Goal: Information Seeking & Learning: Learn about a topic

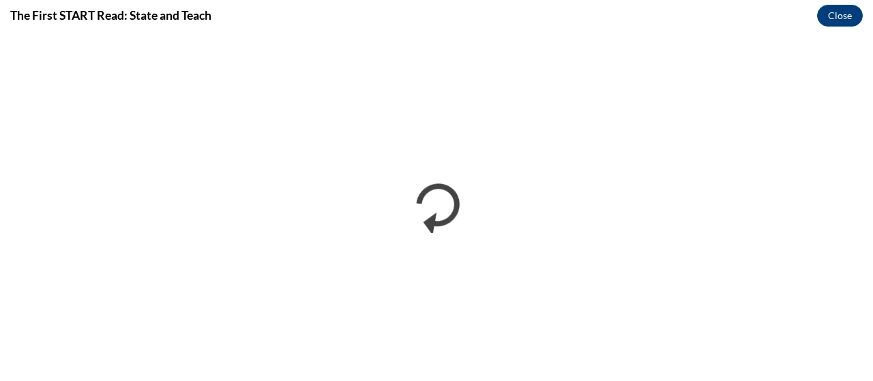
scroll to position [205, 0]
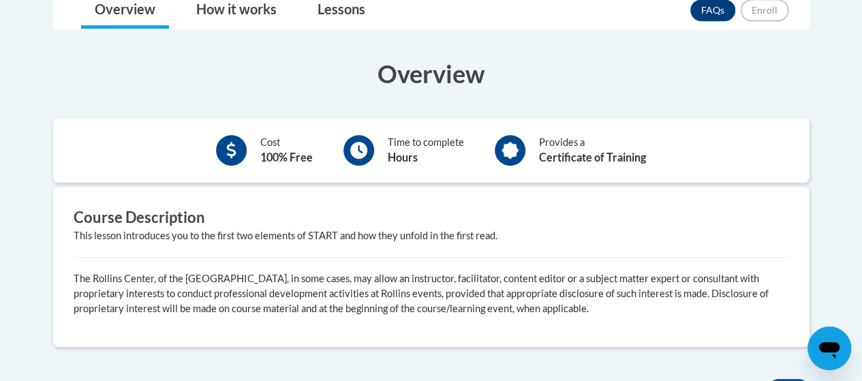
scroll to position [306, 0]
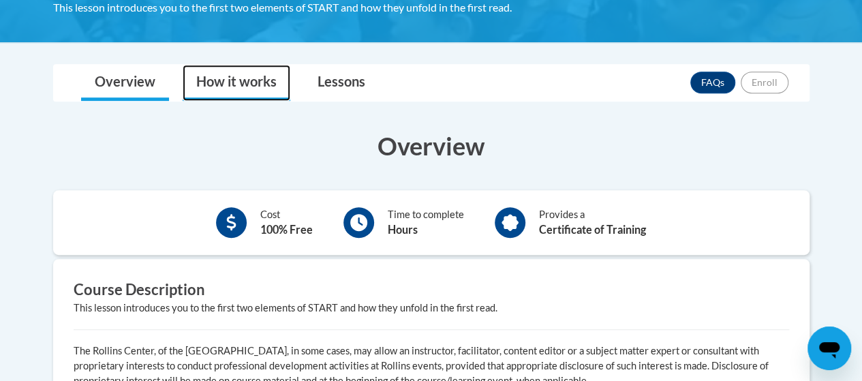
click at [211, 73] on link "How it works" at bounding box center [237, 83] width 108 height 36
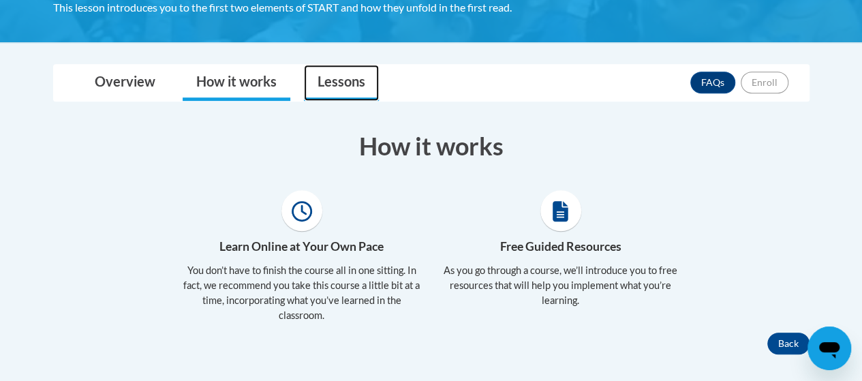
click at [359, 76] on link "Lessons" at bounding box center [341, 83] width 75 height 36
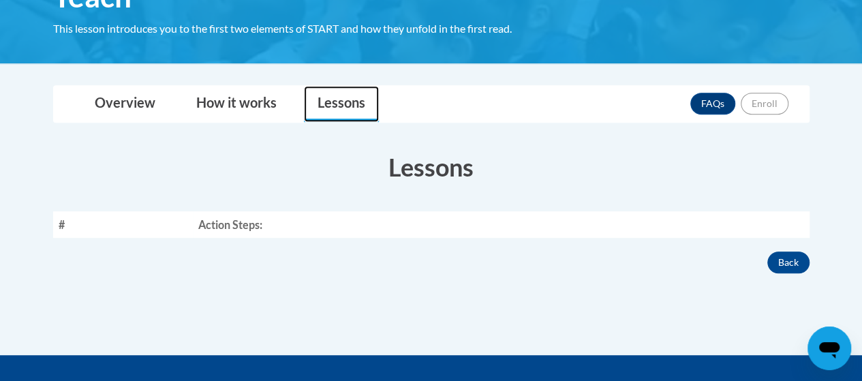
scroll to position [278, 0]
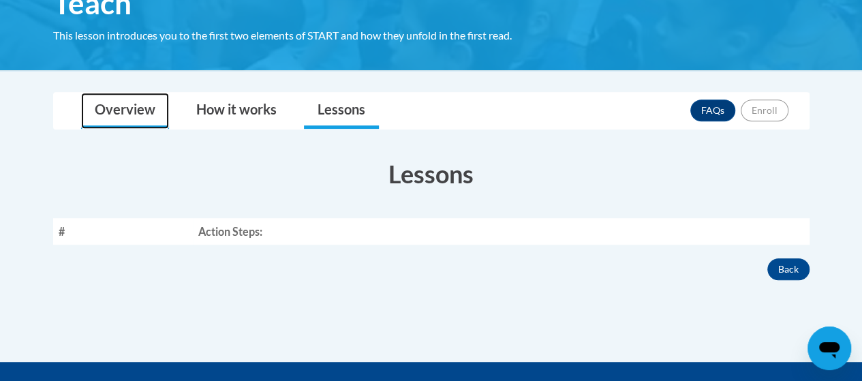
click at [99, 112] on link "Overview" at bounding box center [125, 111] width 88 height 36
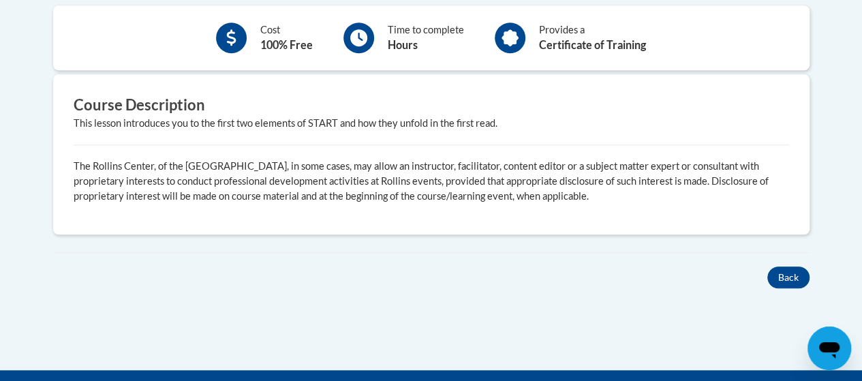
scroll to position [429, 0]
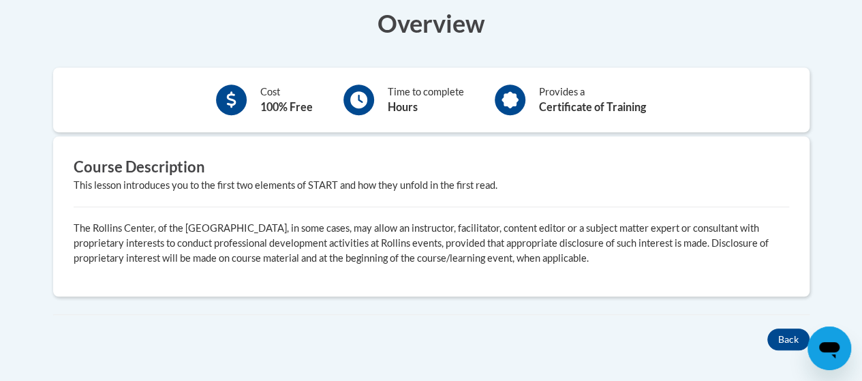
click at [404, 252] on p "The Rollins Center, of the Atlanta Speech School, in some cases, may allow an i…" at bounding box center [432, 243] width 716 height 45
click at [508, 107] on icon at bounding box center [510, 99] width 17 height 17
click at [228, 97] on icon at bounding box center [231, 99] width 10 height 17
click at [302, 185] on div "This lesson introduces you to the first two elements of START and how they unfo…" at bounding box center [432, 185] width 716 height 15
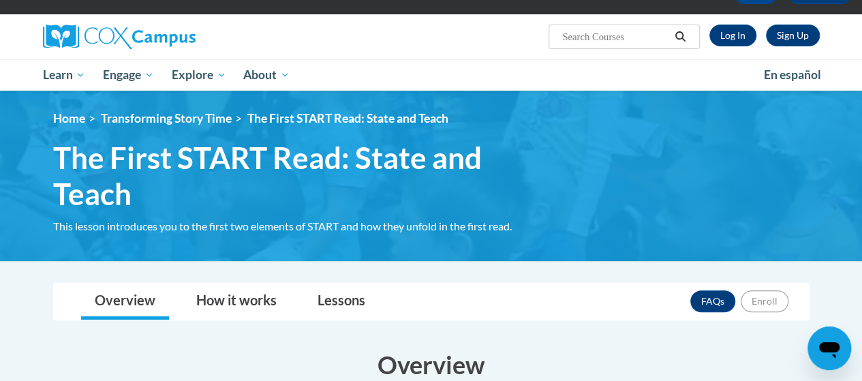
scroll to position [20, 0]
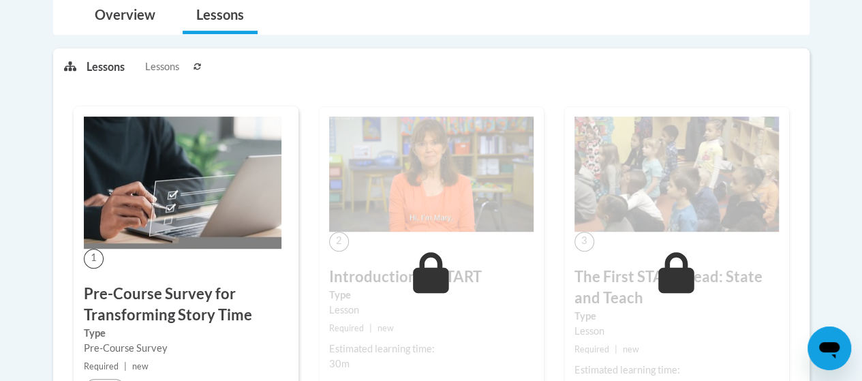
scroll to position [303, 0]
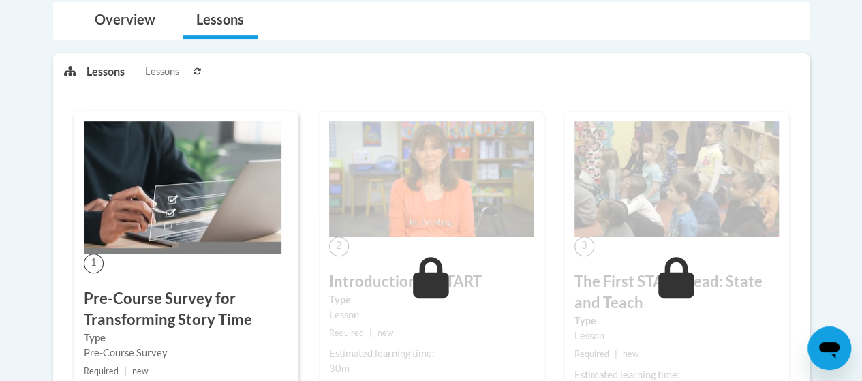
click at [468, 264] on div "2 Introduction to START Type Lesson Required | new Estimated learning time: 30m…" at bounding box center [431, 265] width 225 height 308
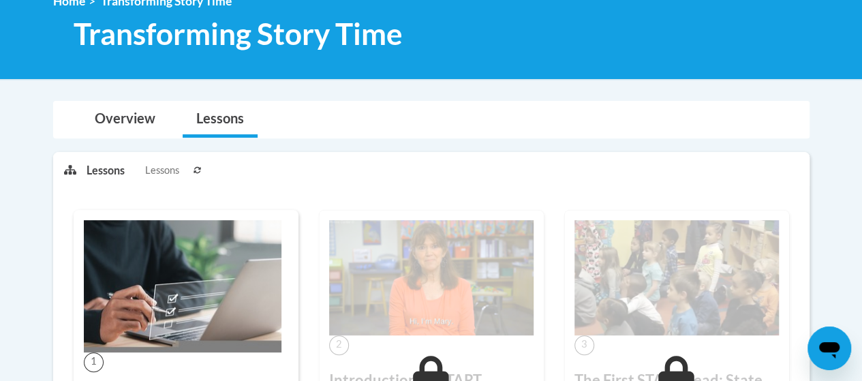
scroll to position [341, 0]
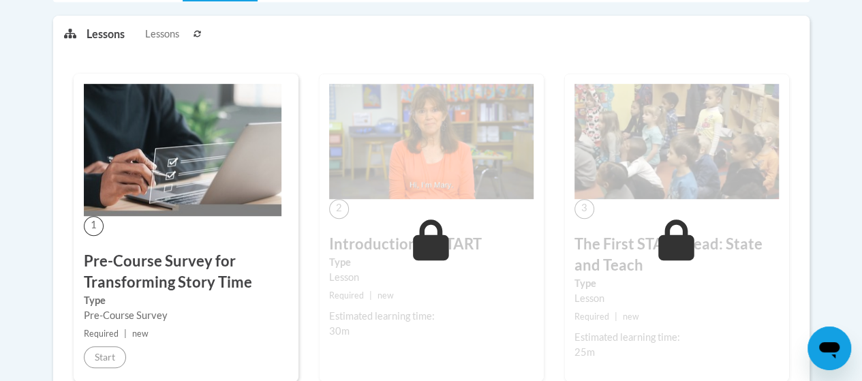
click at [147, 265] on h3 "Pre-Course Survey for Transforming Story Time" at bounding box center [186, 272] width 205 height 42
click at [141, 254] on h3 "Pre-Course Survey for Transforming Story Time" at bounding box center [186, 272] width 205 height 42
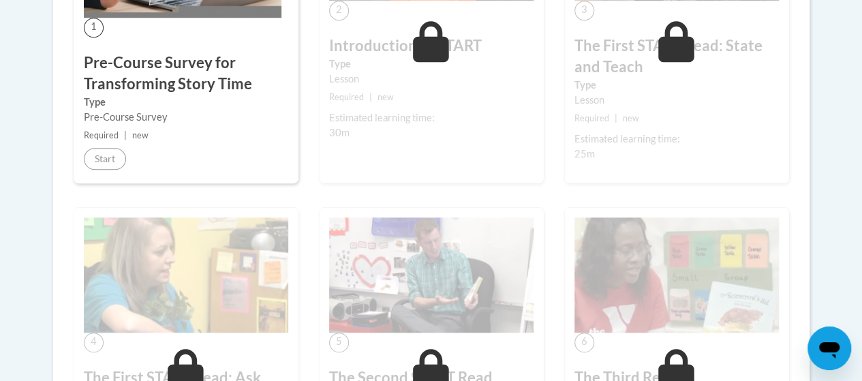
scroll to position [545, 0]
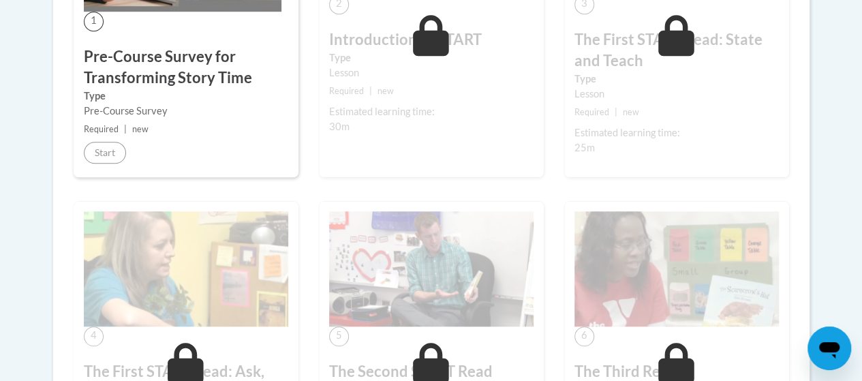
click at [125, 160] on div "Start" at bounding box center [105, 153] width 42 height 22
